Goal: Information Seeking & Learning: Learn about a topic

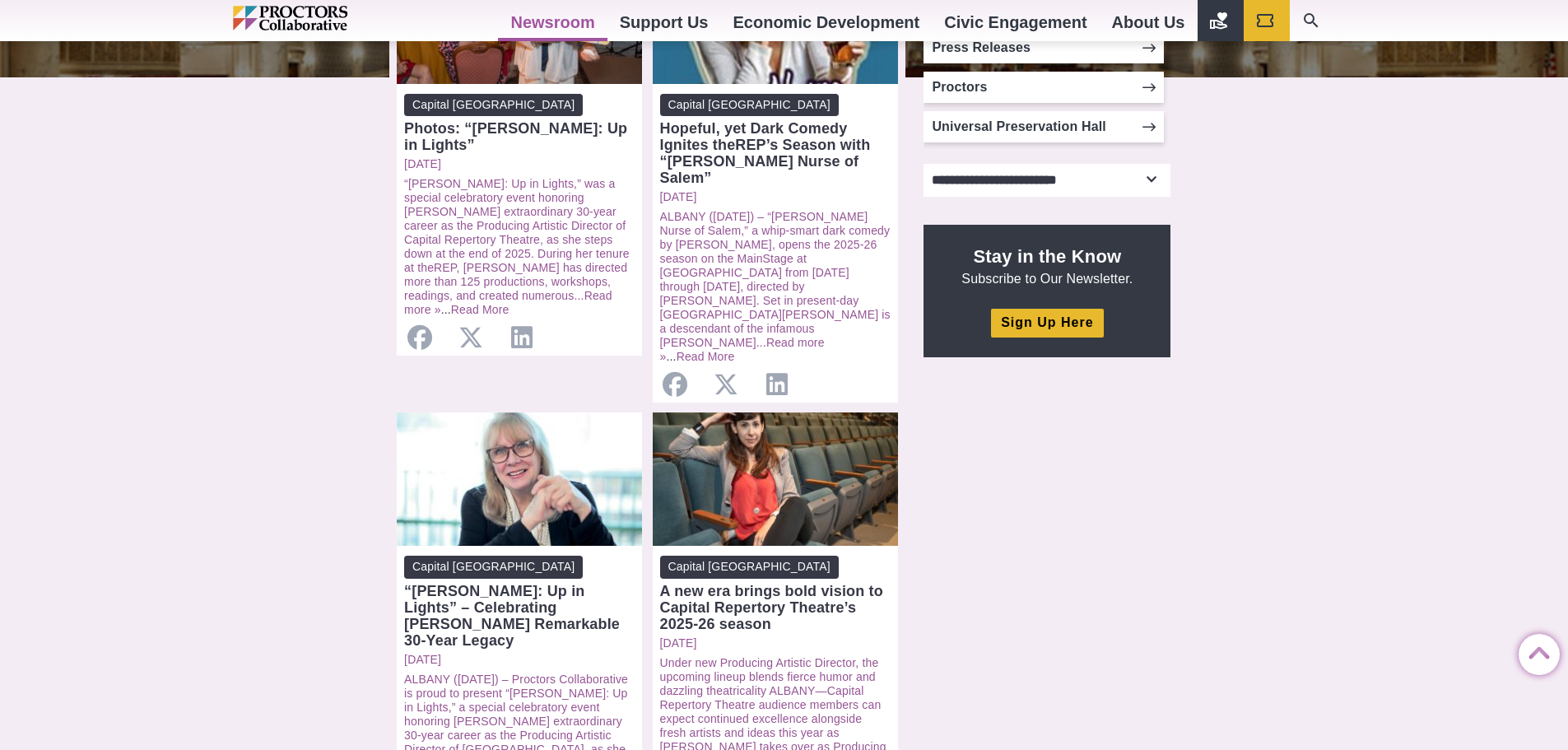
scroll to position [411, 0]
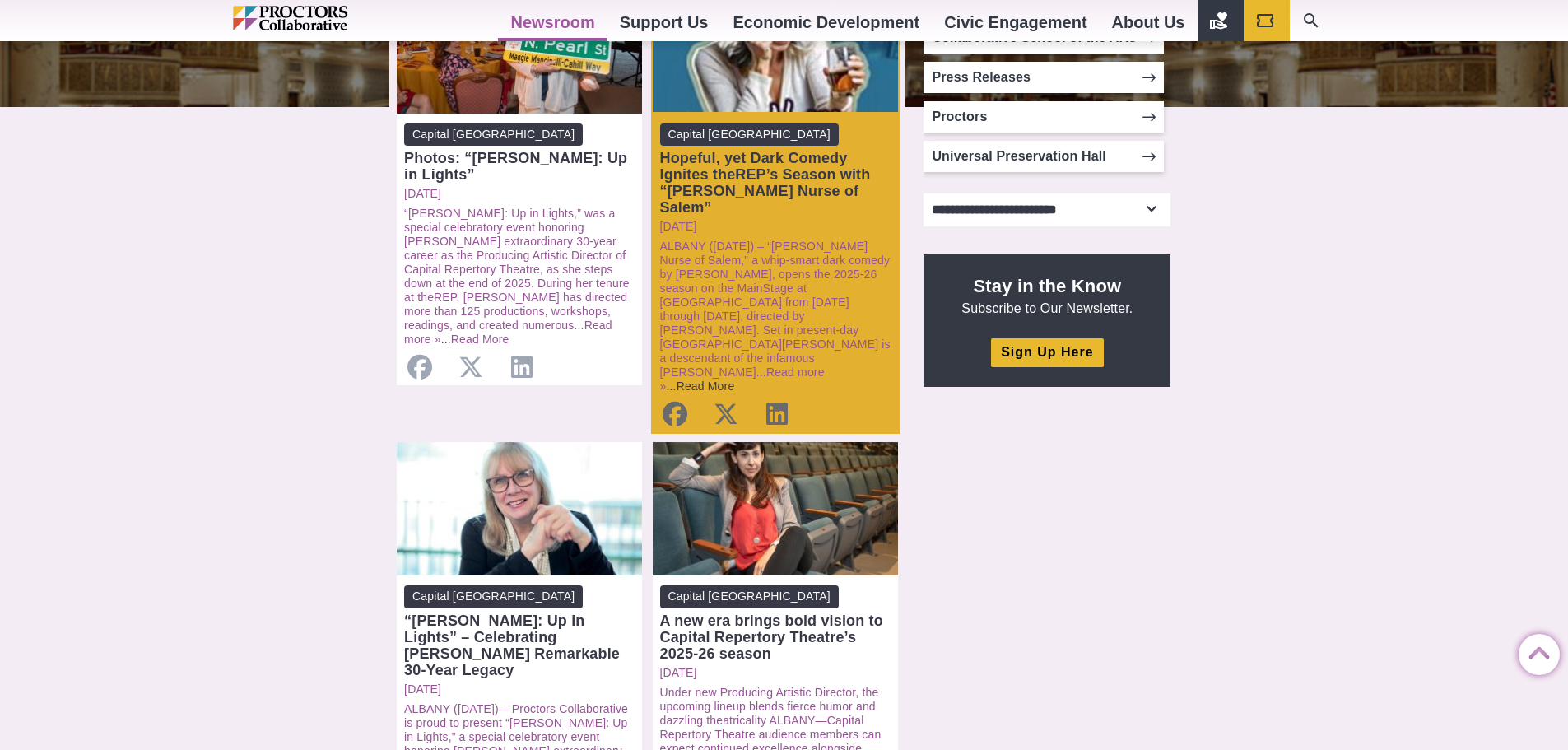
click at [719, 379] on link "Read More" at bounding box center [706, 386] width 58 height 14
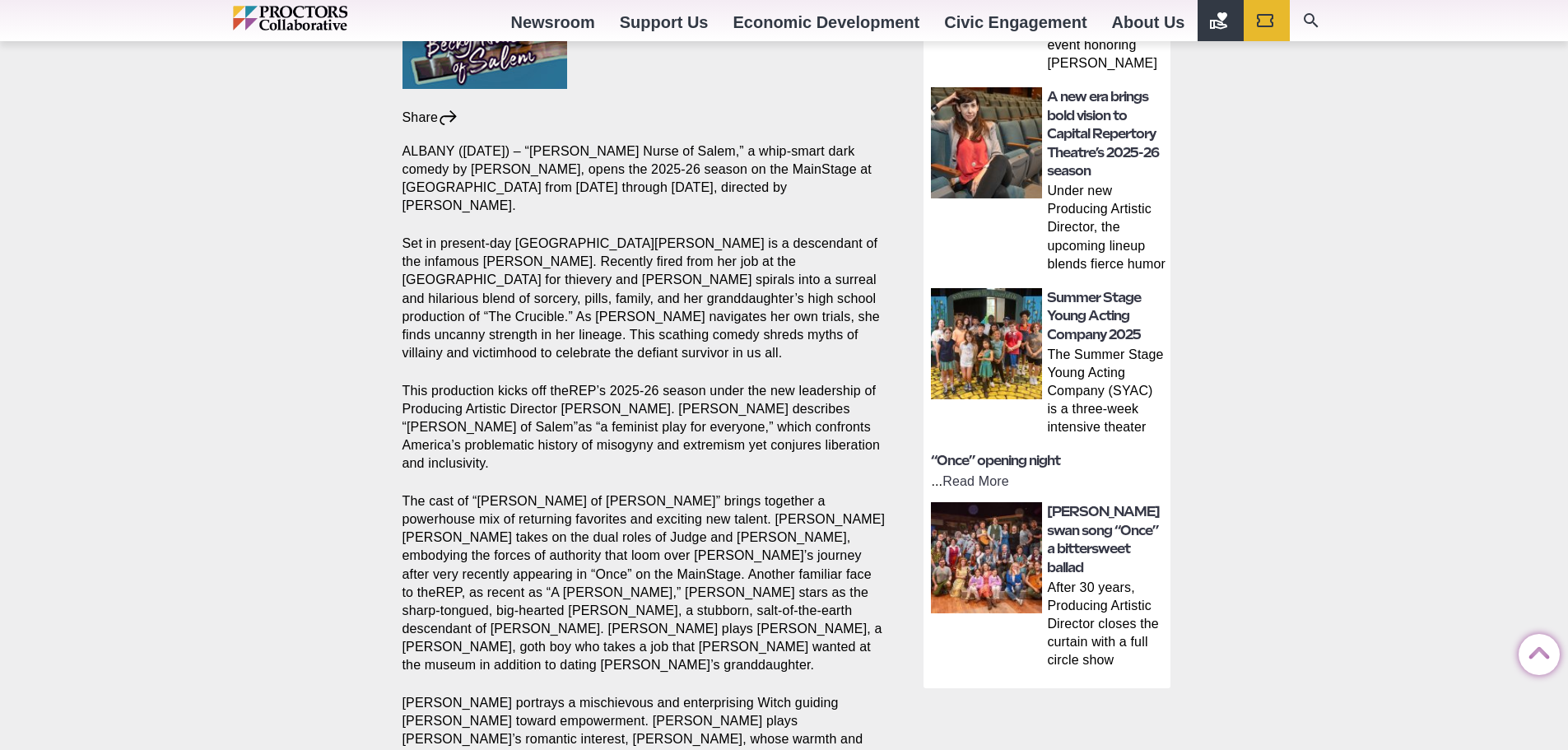
scroll to position [494, 0]
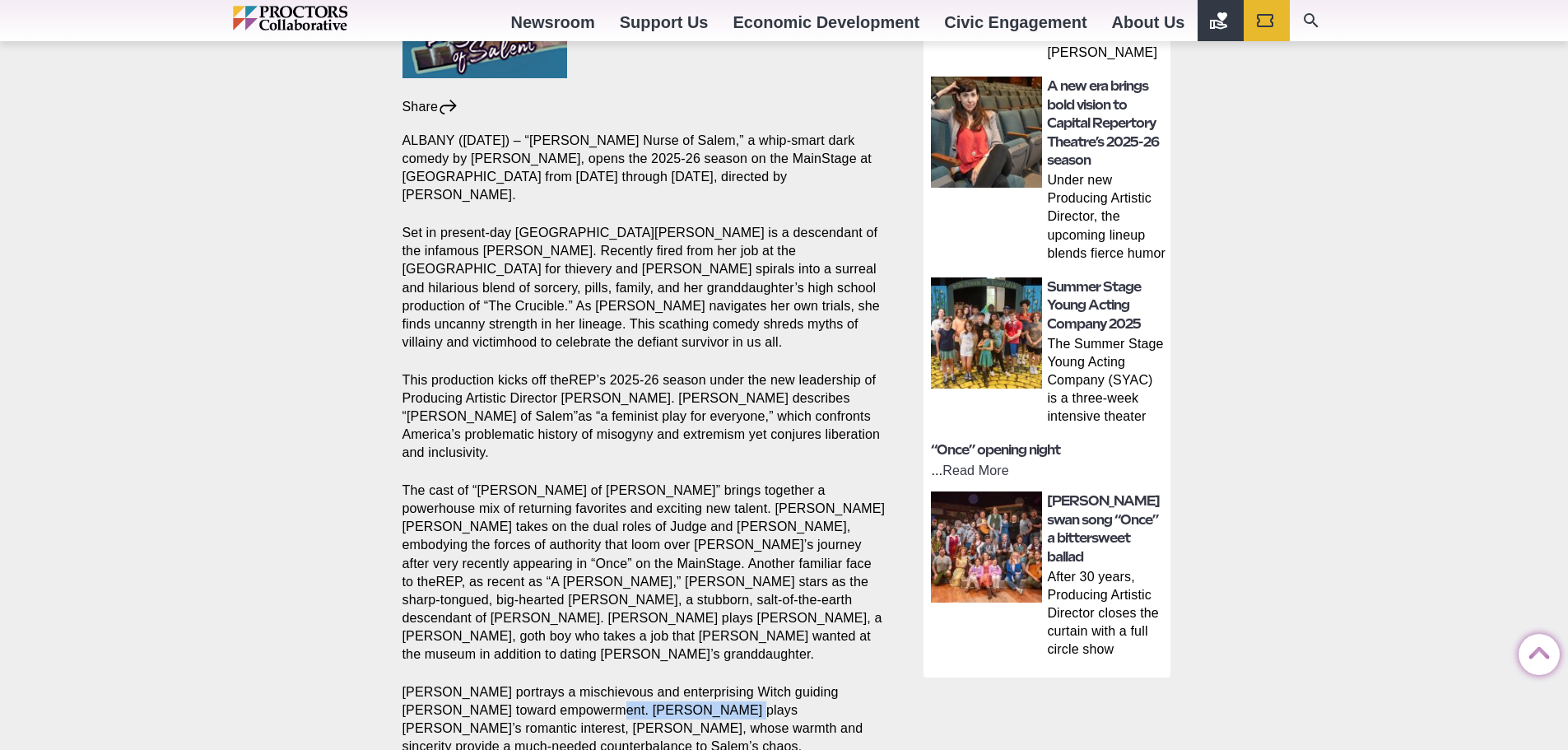
drag, startPoint x: 541, startPoint y: 622, endPoint x: 666, endPoint y: 631, distance: 125.3
drag, startPoint x: 625, startPoint y: 441, endPoint x: 761, endPoint y: 441, distance: 136.0
click at [761, 481] on p "The cast of “[PERSON_NAME] of [PERSON_NAME]” brings together a powerhouse mix o…" at bounding box center [645, 571] width 484 height 182
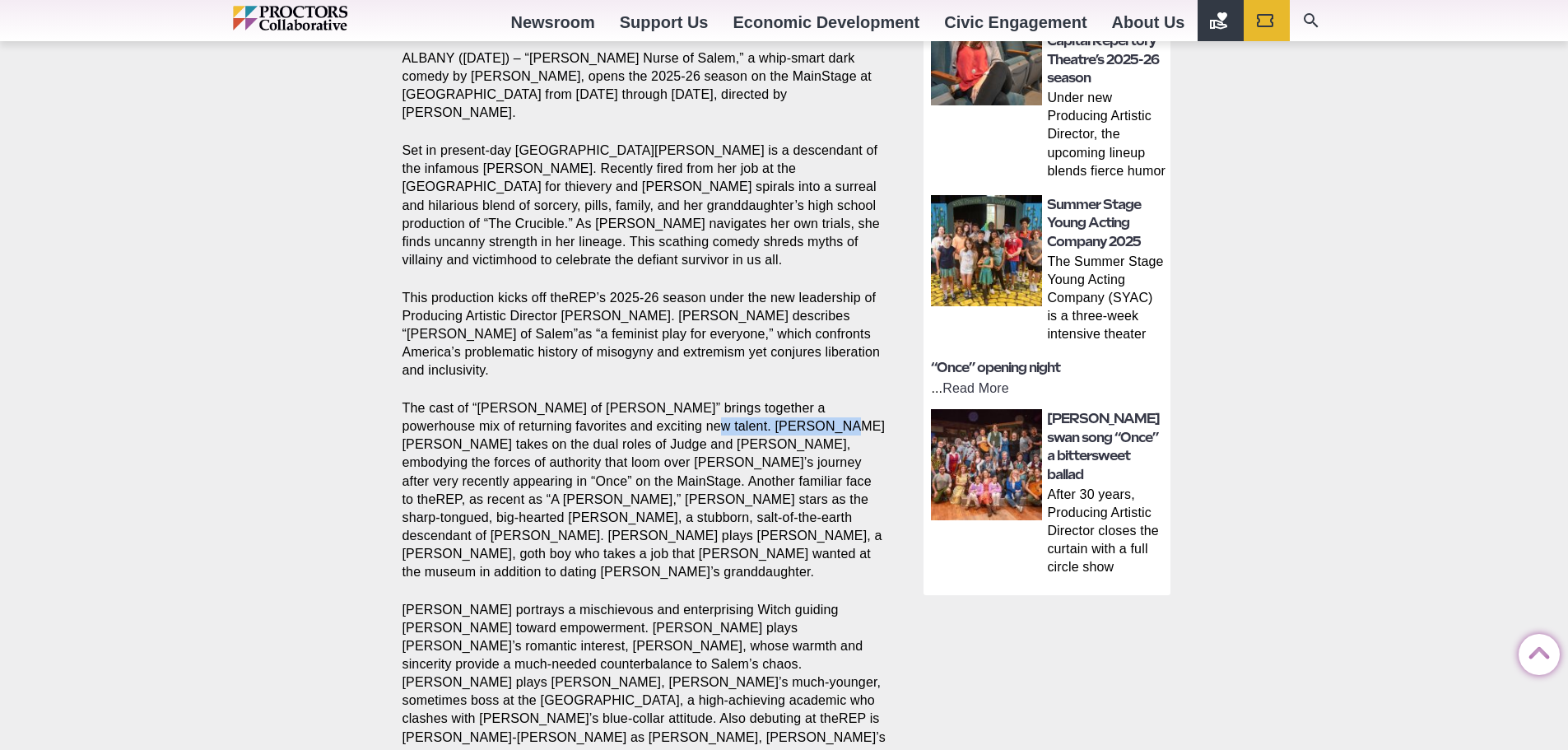
scroll to position [659, 0]
